Goal: Task Accomplishment & Management: Manage account settings

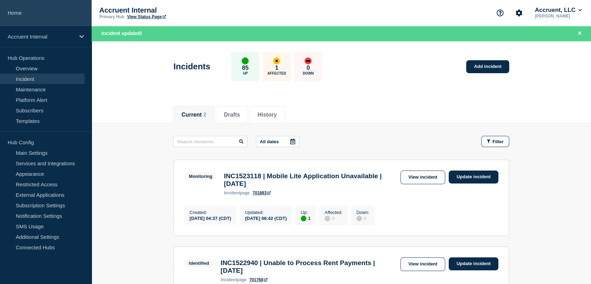
click at [29, 8] on link "Home" at bounding box center [46, 13] width 92 height 26
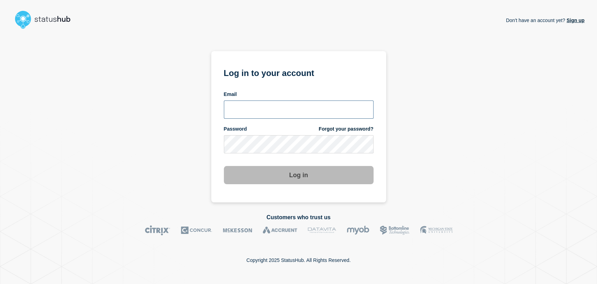
click at [275, 112] on input "email input" at bounding box center [299, 109] width 150 height 18
type input "gavin.moore@accruent.com"
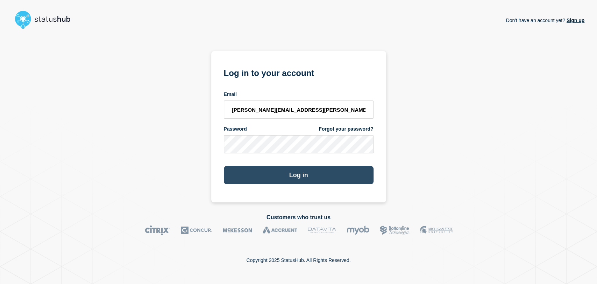
click at [278, 170] on button "Log in" at bounding box center [299, 175] width 150 height 18
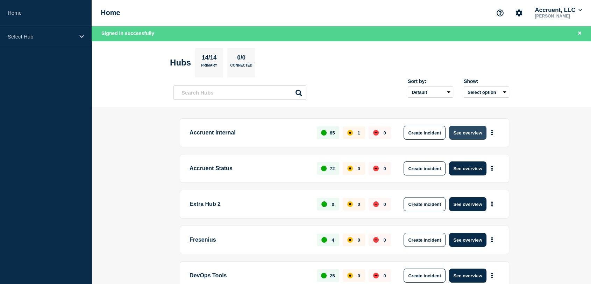
click at [460, 135] on button "See overview" at bounding box center [467, 132] width 37 height 14
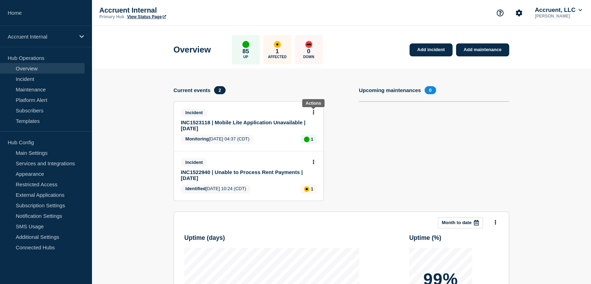
click at [314, 111] on icon at bounding box center [314, 112] width 2 height 5
click at [305, 135] on link "Update incident" at bounding box center [313, 138] width 34 height 6
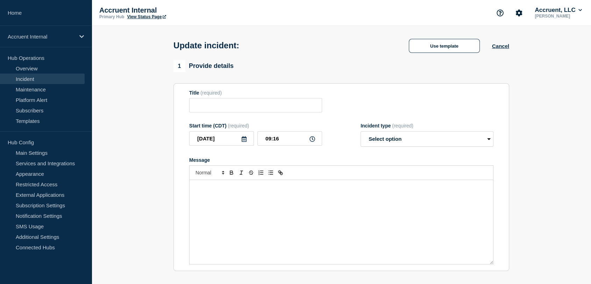
type input "INC1523118 | Mobile Lite Application Unavailable | [DATE]"
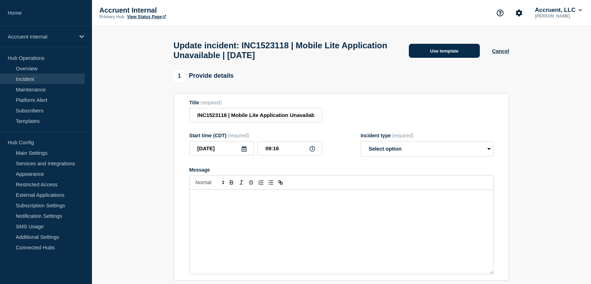
click at [422, 56] on button "Use template" at bounding box center [444, 51] width 71 height 14
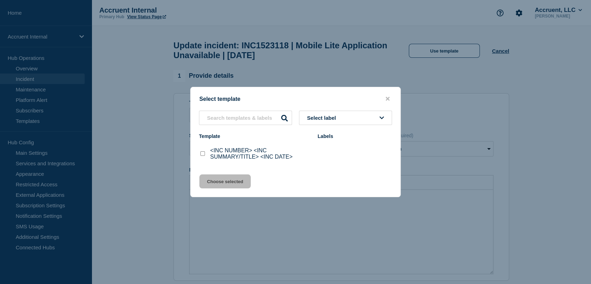
click at [203, 155] on input "<INC NUMBER> <INC SUMMARY/TITLE> <INC DATE> checkbox" at bounding box center [202, 153] width 5 height 5
checkbox input "true"
click at [210, 180] on button "Choose selected" at bounding box center [224, 181] width 51 height 14
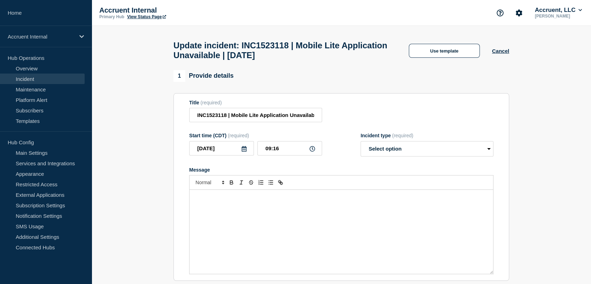
select select "investigating"
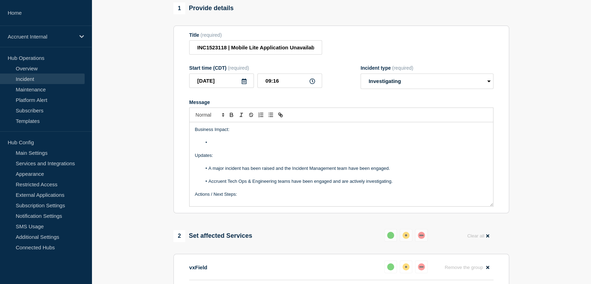
scroll to position [78, 0]
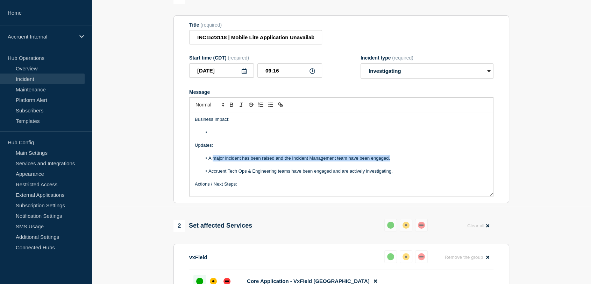
drag, startPoint x: 396, startPoint y: 174, endPoint x: 214, endPoint y: 174, distance: 182.8
click at [214, 161] on li "A major incident has been raised and the Incident Management team have been eng…" at bounding box center [345, 158] width 286 height 6
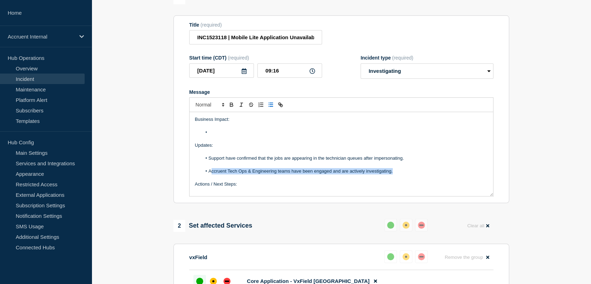
drag, startPoint x: 395, startPoint y: 186, endPoint x: 211, endPoint y: 185, distance: 183.5
click at [211, 174] on li "Accruent Tech Ops & Engineering teams have been engaged and are actively invest…" at bounding box center [345, 171] width 286 height 6
click at [411, 161] on li "Support have confirmed that the jobs are appearing in the technician queues aft…" at bounding box center [345, 158] width 286 height 6
drag, startPoint x: 405, startPoint y: 185, endPoint x: 212, endPoint y: 185, distance: 193.3
click at [212, 174] on li "Accruent Tech Ops & Engineering teams have been engaged and are actively invest…" at bounding box center [345, 171] width 286 height 6
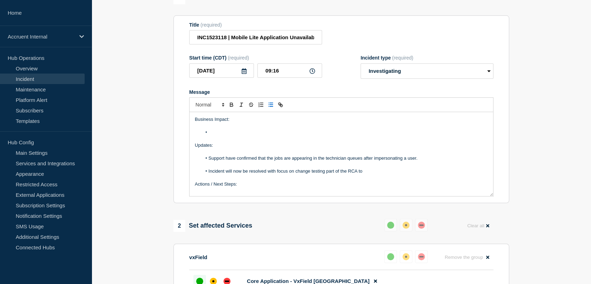
drag, startPoint x: 373, startPoint y: 187, endPoint x: 204, endPoint y: 187, distance: 168.8
click at [204, 174] on li "Incident will now be resolved with focus on change testing part of the RCA to" at bounding box center [345, 171] width 286 height 6
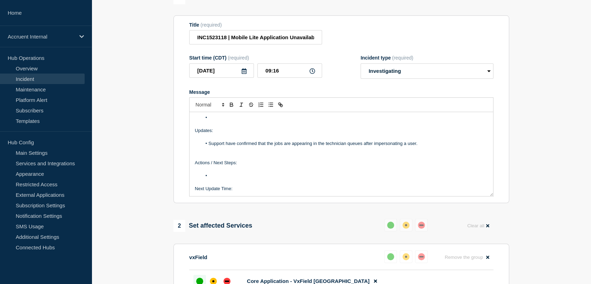
scroll to position [28, 0]
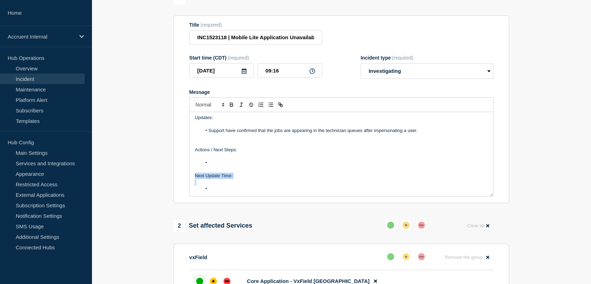
drag, startPoint x: 221, startPoint y: 202, endPoint x: 194, endPoint y: 194, distance: 28.6
click at [194, 194] on div "Business Impact: Updates: Support have confirmed that the jobs are appearing in…" at bounding box center [340, 154] width 303 height 84
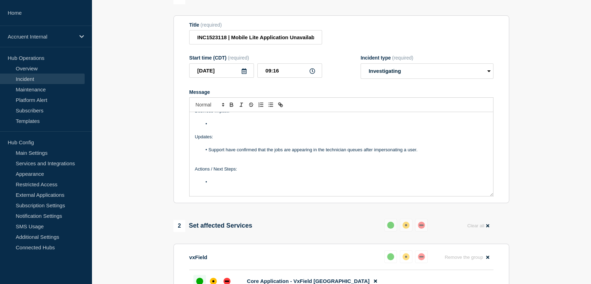
scroll to position [8, 0]
click at [227, 185] on li "Message" at bounding box center [345, 182] width 286 height 6
click at [217, 127] on li "Message" at bounding box center [345, 124] width 286 height 6
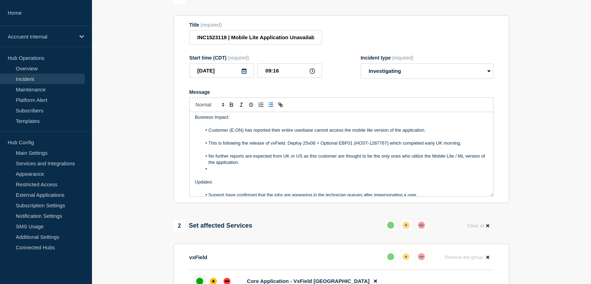
scroll to position [0, 0]
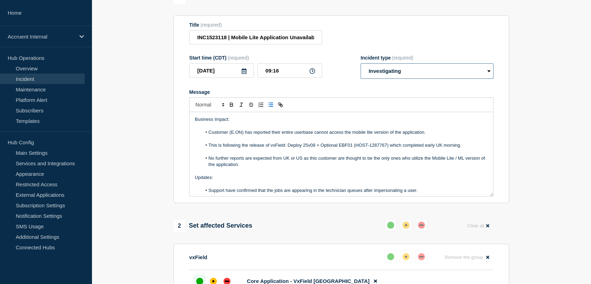
click at [409, 79] on select "Select option Investigating Identified Monitoring Resolved" at bounding box center [426, 70] width 133 height 15
select select "resolved"
click at [360, 79] on select "Select option Investigating Identified Monitoring Resolved" at bounding box center [426, 70] width 133 height 15
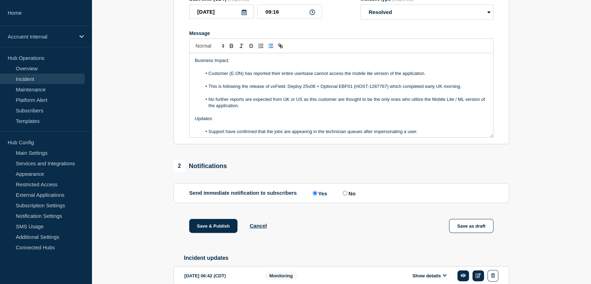
scroll to position [155, 0]
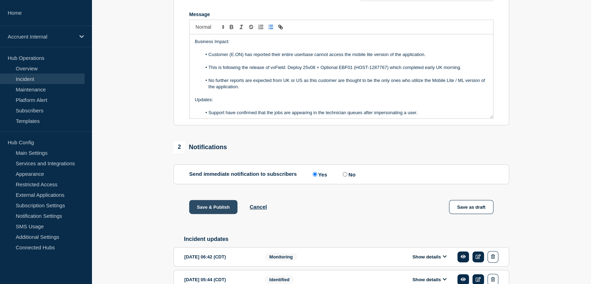
click at [204, 214] on button "Save & Publish" at bounding box center [213, 207] width 48 height 14
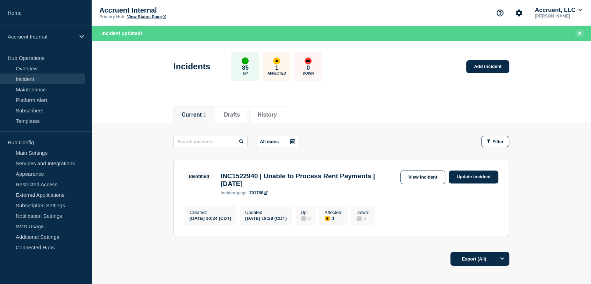
click at [581, 33] on button "Close banner" at bounding box center [579, 33] width 9 height 8
